Goal: Register for event/course

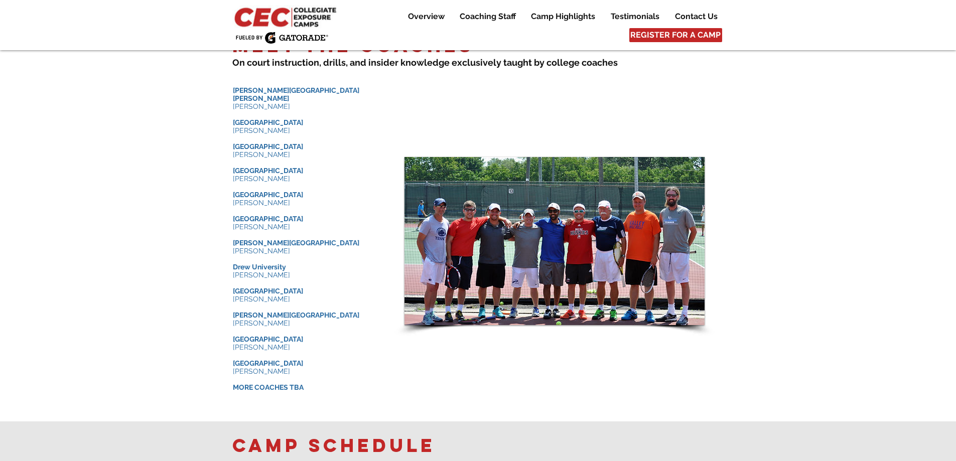
scroll to position [703, 0]
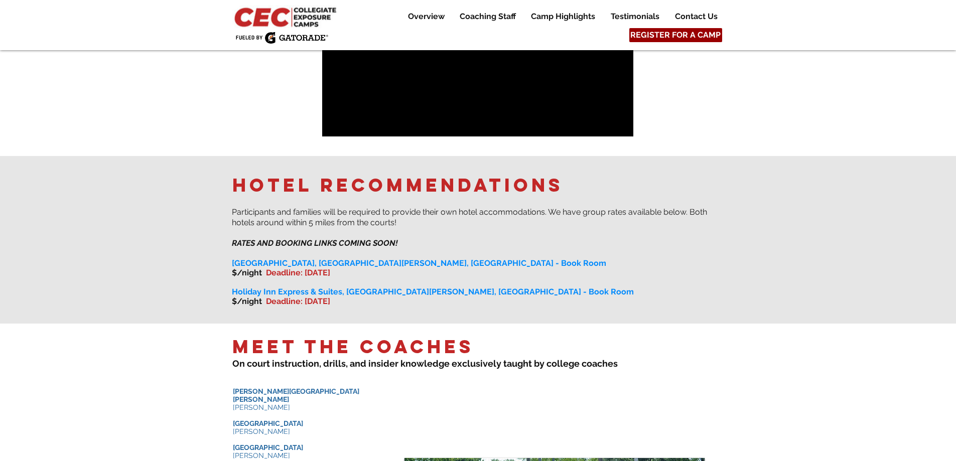
click at [683, 36] on span "REGISTER FOR A CAMP" at bounding box center [676, 35] width 90 height 11
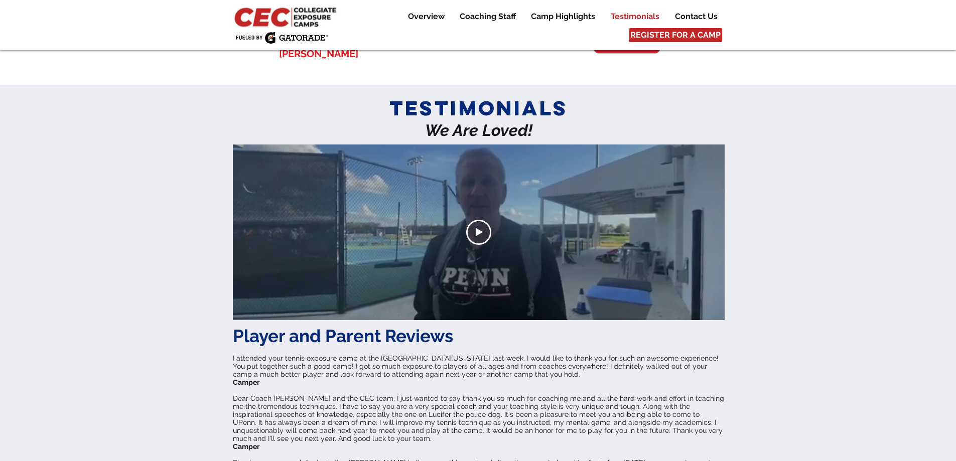
scroll to position [2197, 0]
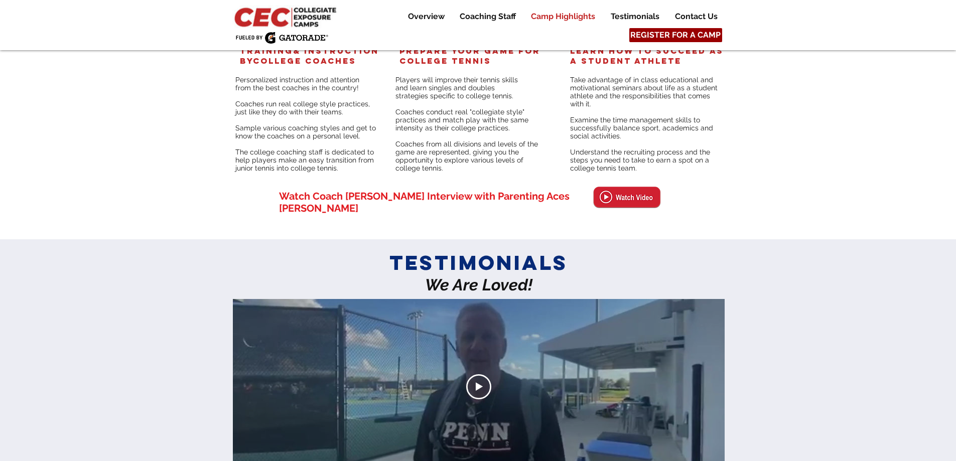
click at [667, 31] on span "REGISTER FOR A CAMP" at bounding box center [676, 35] width 90 height 11
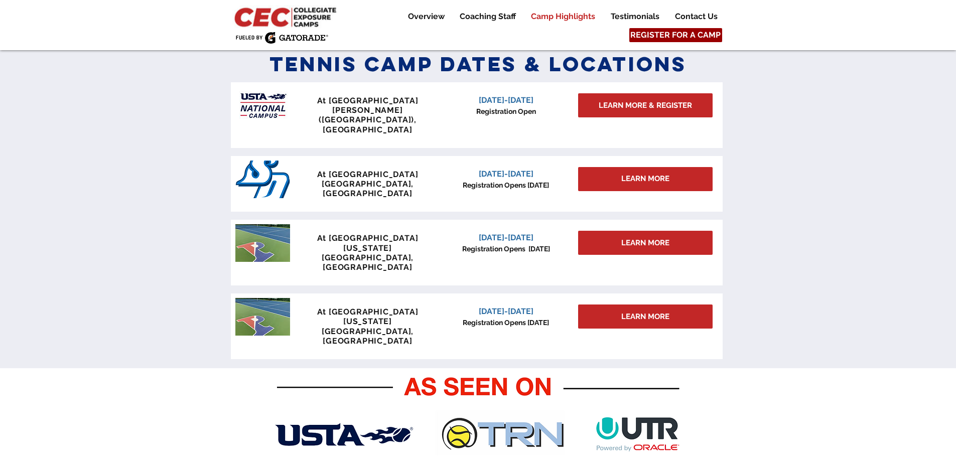
scroll to position [440, 0]
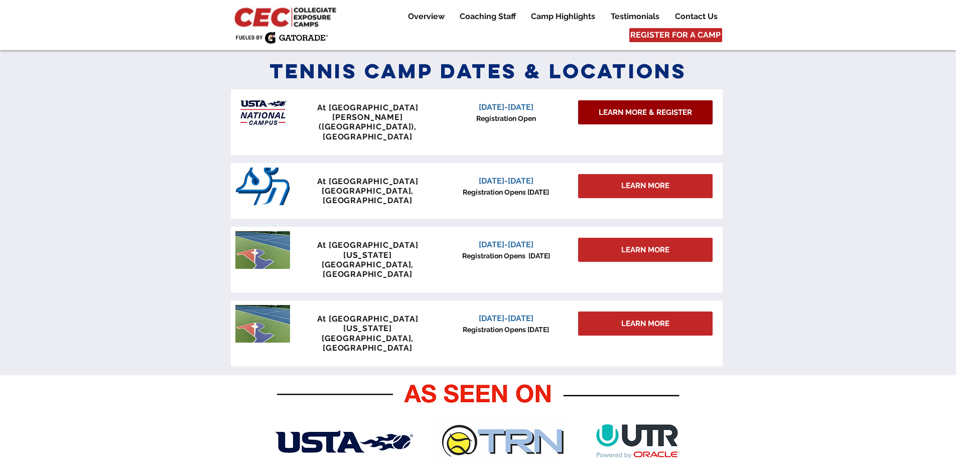
click at [649, 115] on span "LEARN MORE & REGISTER" at bounding box center [645, 112] width 93 height 11
